Goal: Find specific page/section: Find specific page/section

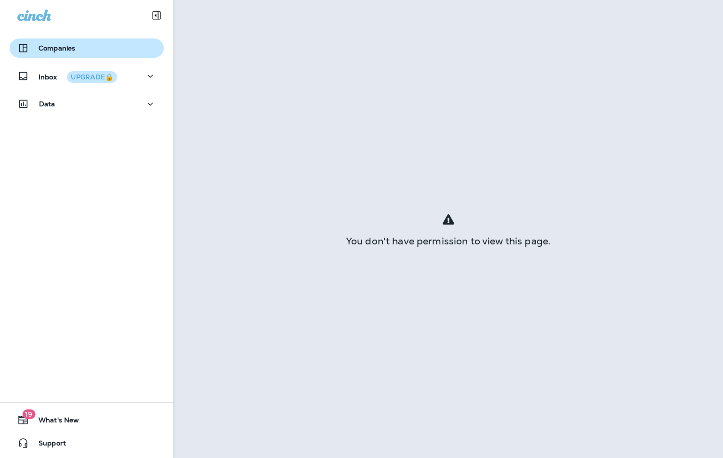
click at [65, 50] on p "Companies" at bounding box center [57, 48] width 37 height 8
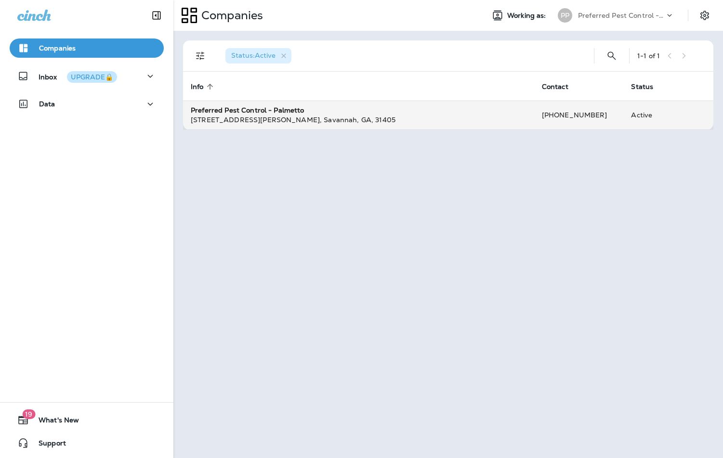
click at [223, 116] on div "[STREET_ADDRESS][PERSON_NAME] , [GEOGRAPHIC_DATA] , [GEOGRAPHIC_DATA] , 31405" at bounding box center [359, 120] width 336 height 10
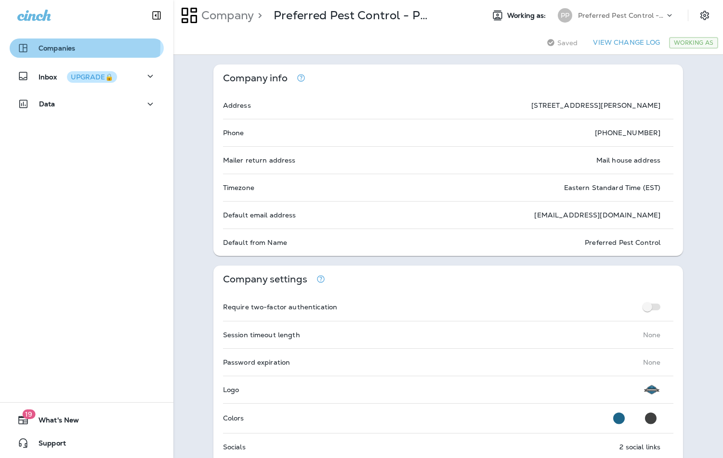
click at [70, 46] on p "Companies" at bounding box center [57, 48] width 37 height 8
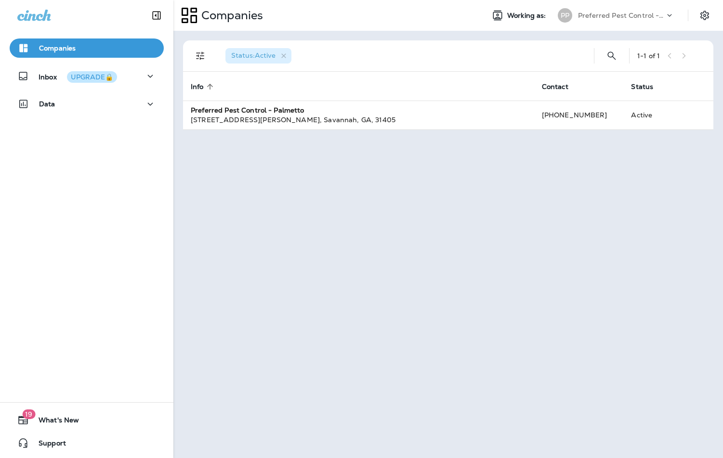
click at [623, 21] on div "Preferred Pest Control - Palmetto" at bounding box center [621, 15] width 87 height 14
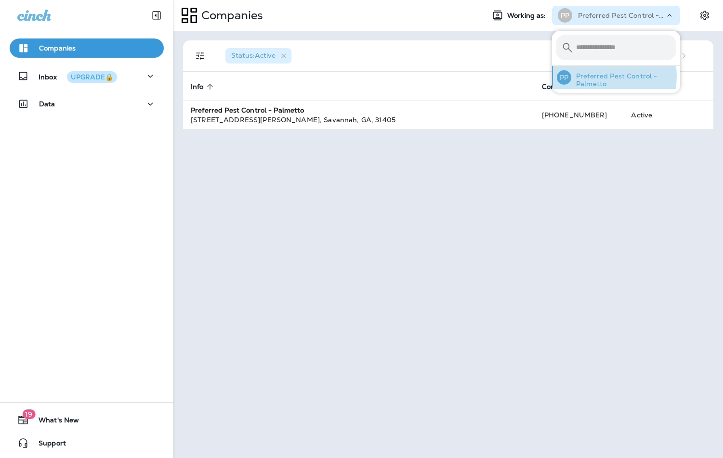
click at [601, 77] on p "Preferred Pest Control - Palmetto" at bounding box center [623, 79] width 105 height 15
click at [305, 172] on div "Status : Active 1 - 1 of 1 Info sorted ascending Contact Status Preferred Pest …" at bounding box center [447, 245] width 549 height 428
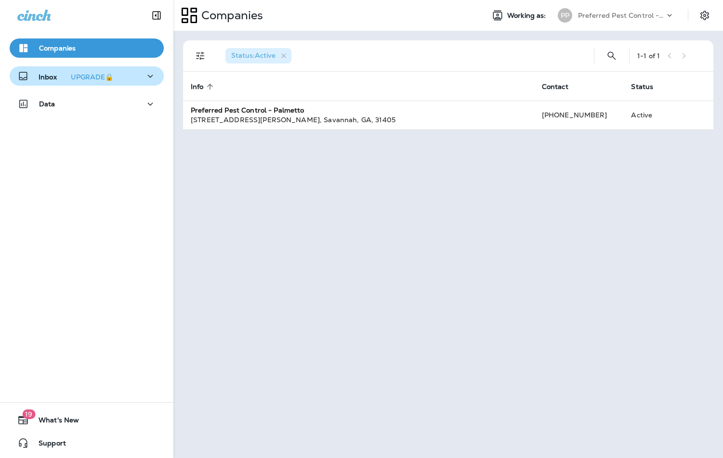
click at [145, 76] on icon "button" at bounding box center [150, 76] width 12 height 12
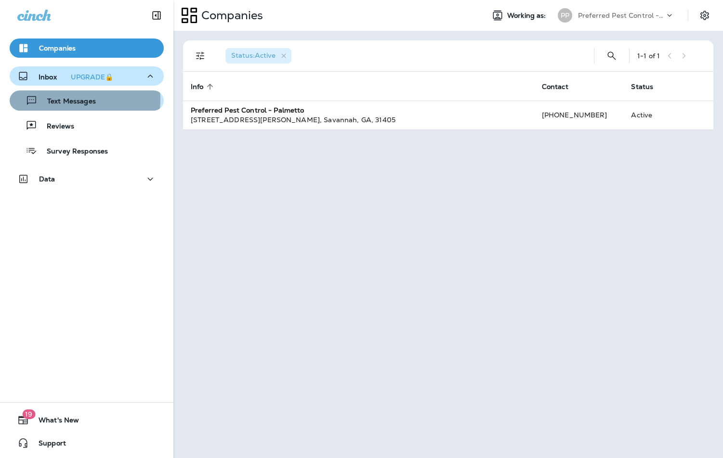
click at [77, 100] on p "Text Messages" at bounding box center [67, 101] width 58 height 9
